Goal: Task Accomplishment & Management: Use online tool/utility

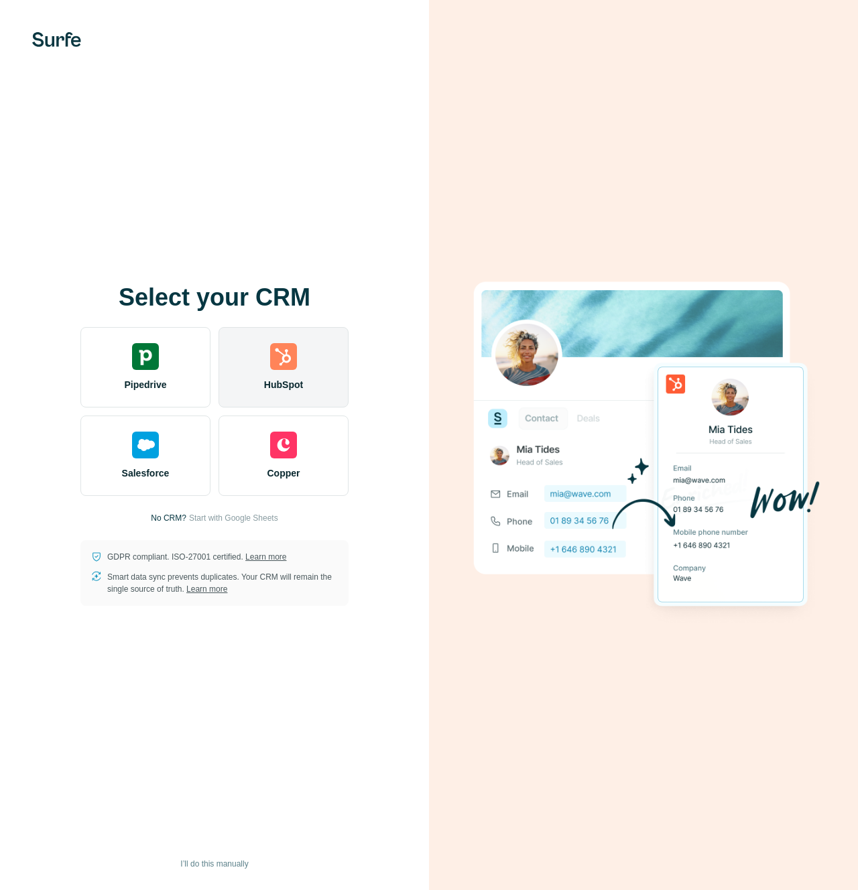
click at [291, 368] on img at bounding box center [283, 356] width 27 height 27
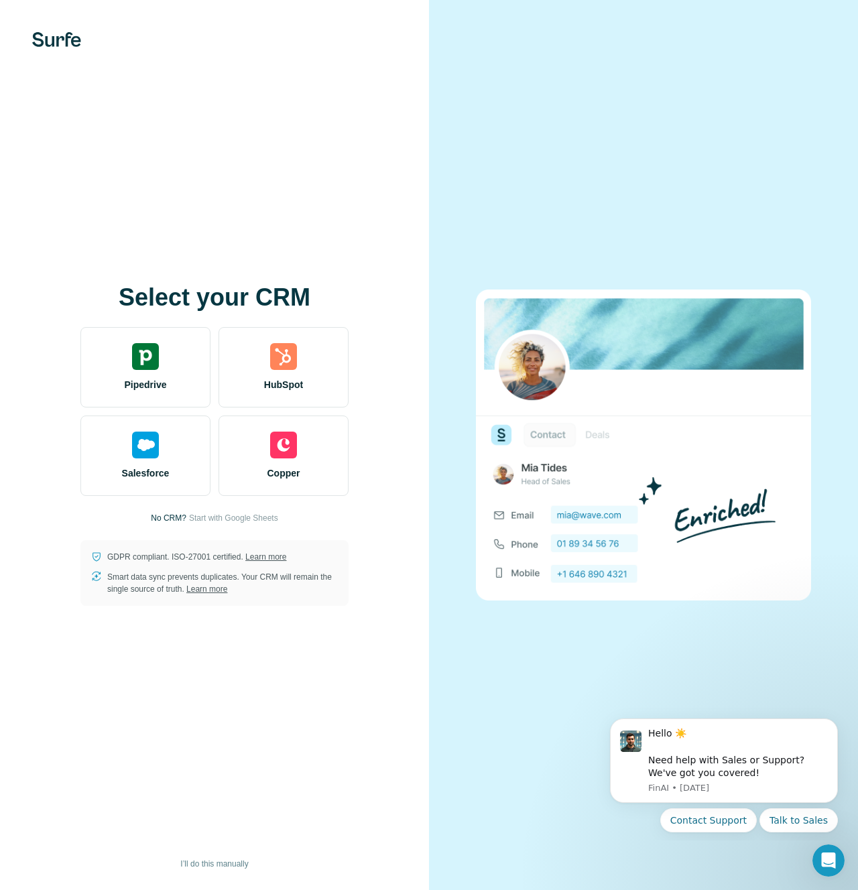
click at [275, 239] on div "Select your CRM Pipedrive HubSpot Salesforce Copper No CRM? Start with Google S…" at bounding box center [214, 445] width 429 height 890
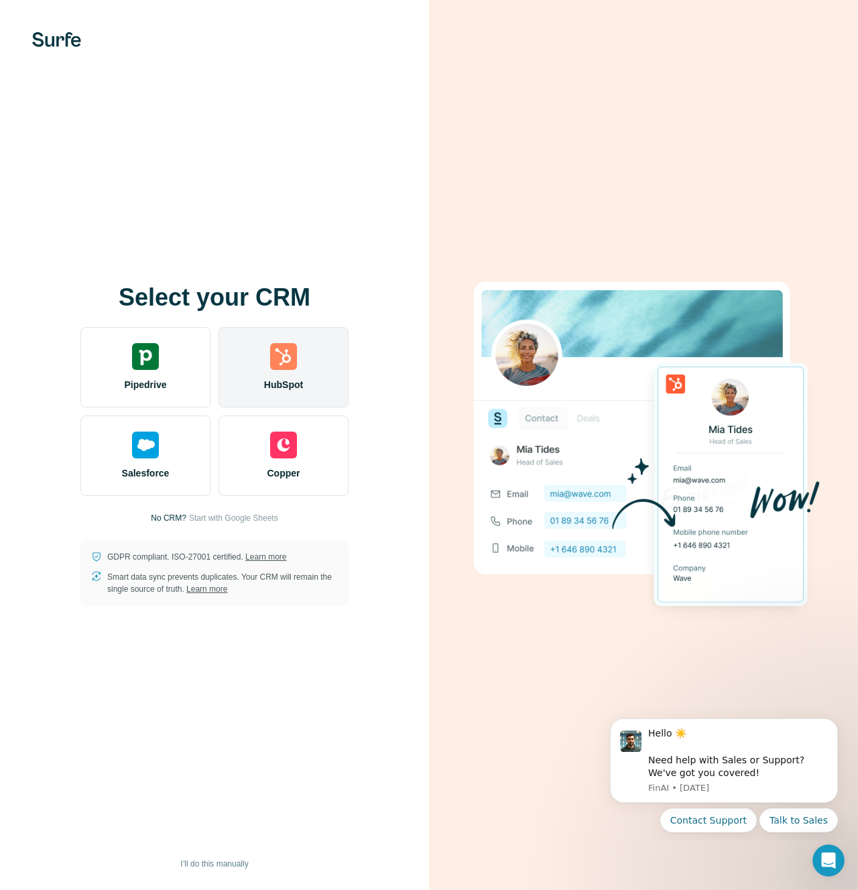
click at [277, 368] on img at bounding box center [283, 356] width 27 height 27
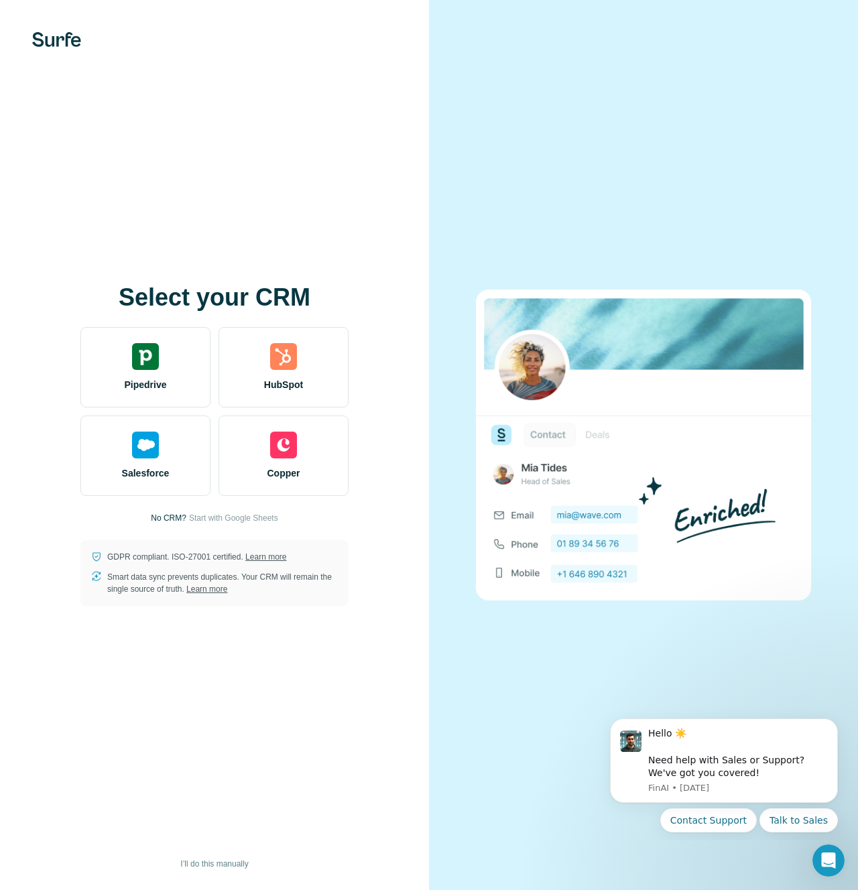
click at [324, 285] on h1 "Select your CRM" at bounding box center [214, 297] width 268 height 27
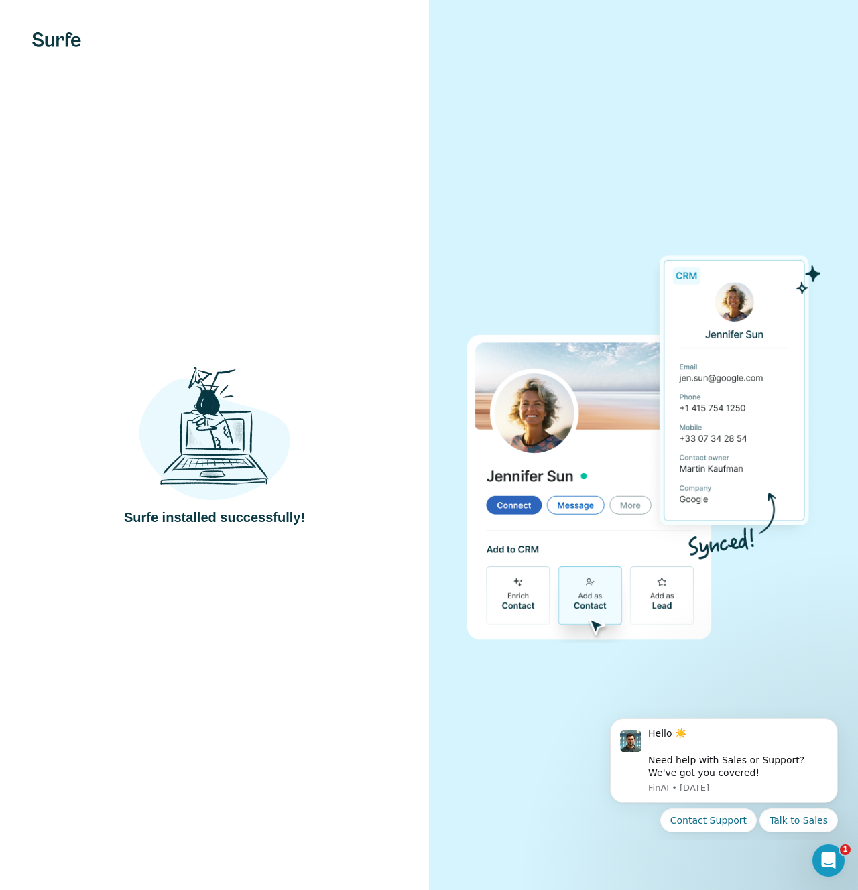
click at [345, 252] on div "Surfe installed successfully!" at bounding box center [214, 445] width 429 height 890
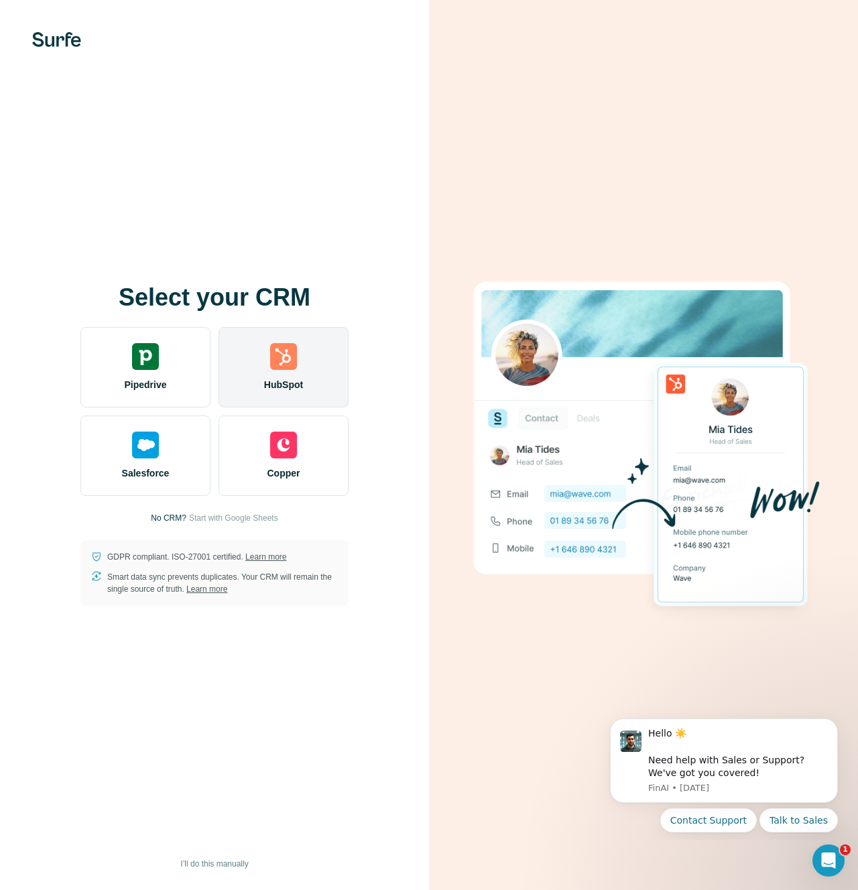
click at [302, 360] on div "HubSpot" at bounding box center [283, 367] width 130 height 80
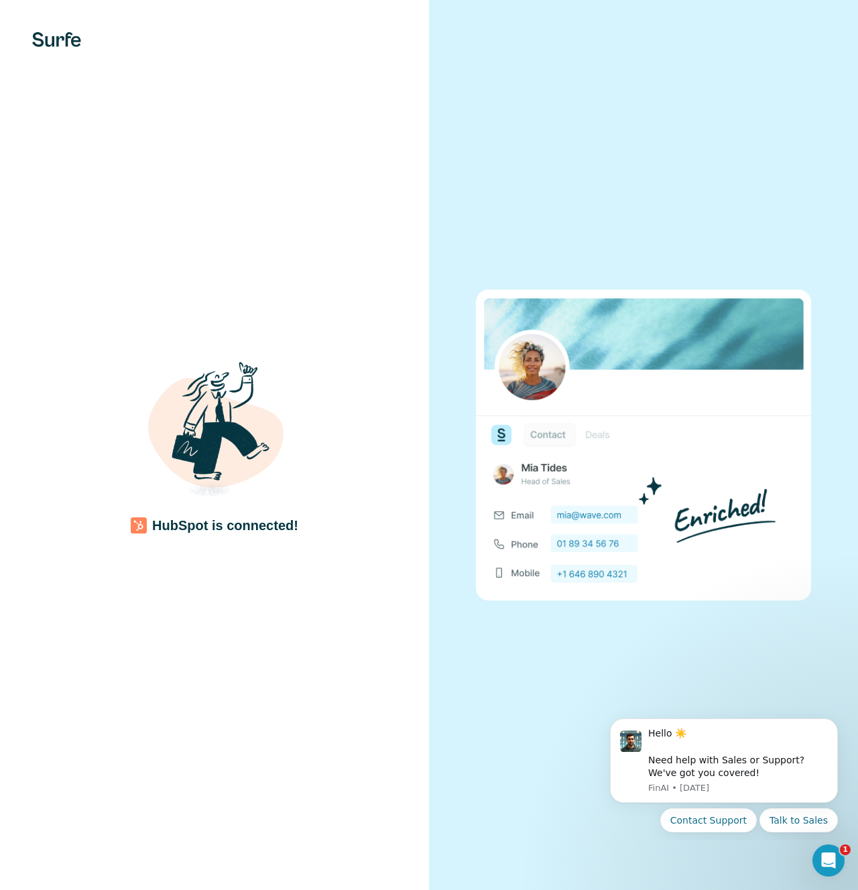
click at [367, 379] on div "HubSpot is connected!" at bounding box center [214, 445] width 375 height 180
